Goal: Transaction & Acquisition: Purchase product/service

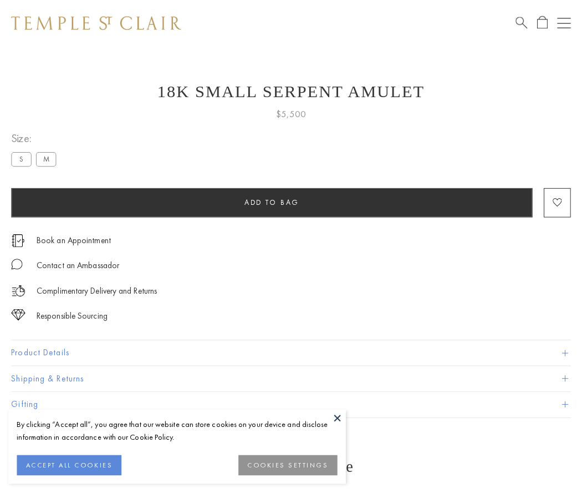
scroll to position [14, 0]
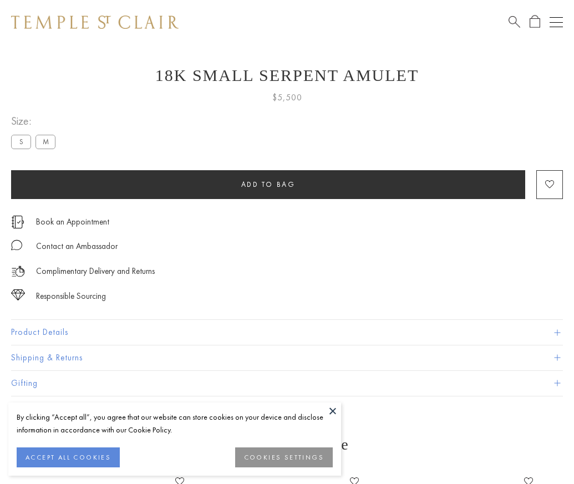
click at [268, 184] on span "Add to bag" at bounding box center [268, 184] width 54 height 9
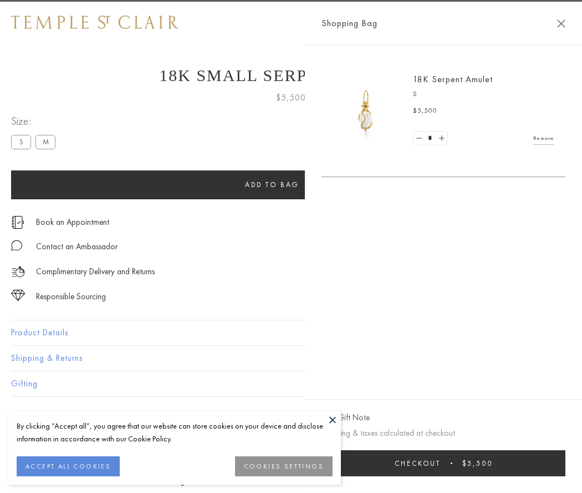
click at [566, 463] on button "Checkout $5,500" at bounding box center [444, 463] width 244 height 26
